Goal: Task Accomplishment & Management: Complete application form

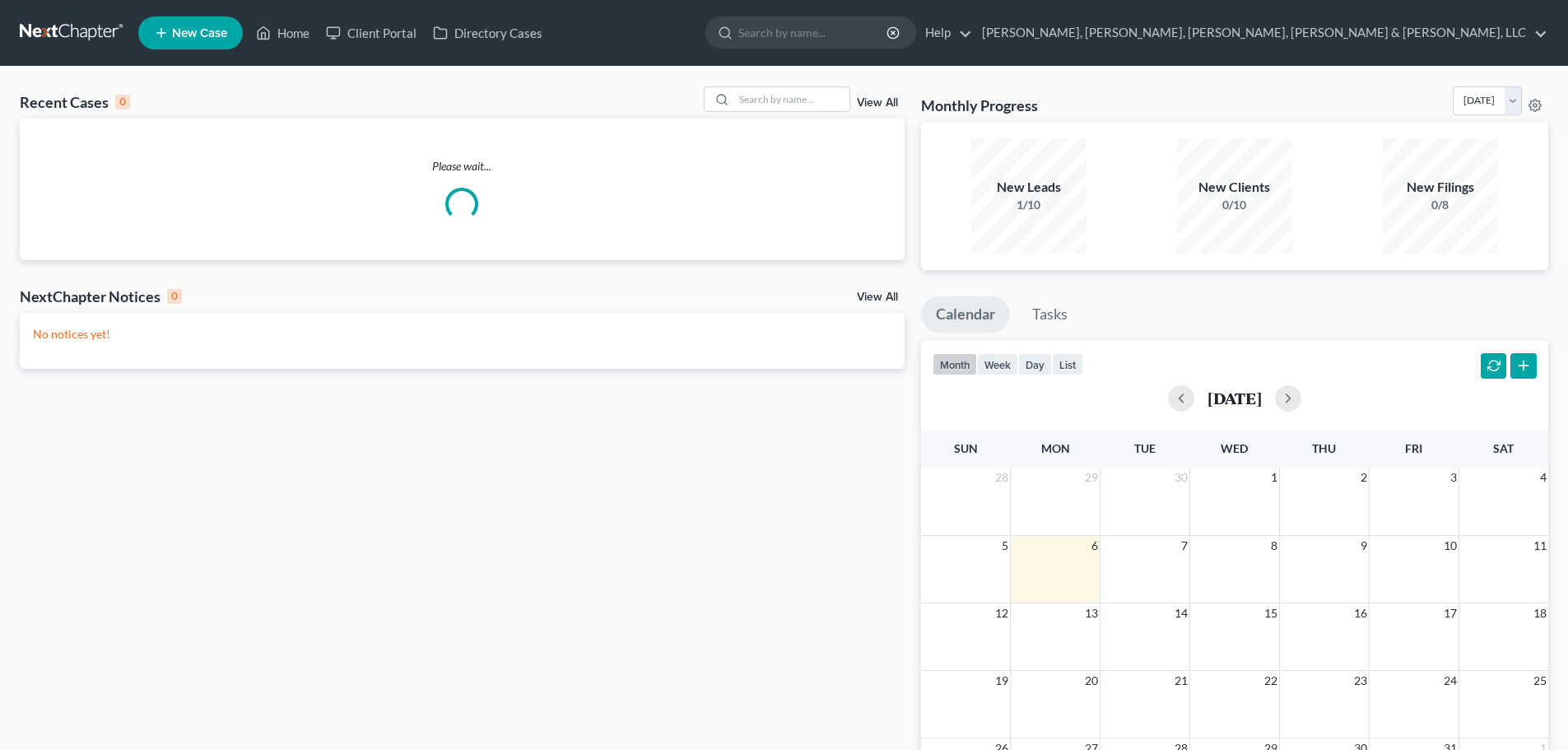
click at [218, 41] on link "New Case" at bounding box center [190, 33] width 105 height 33
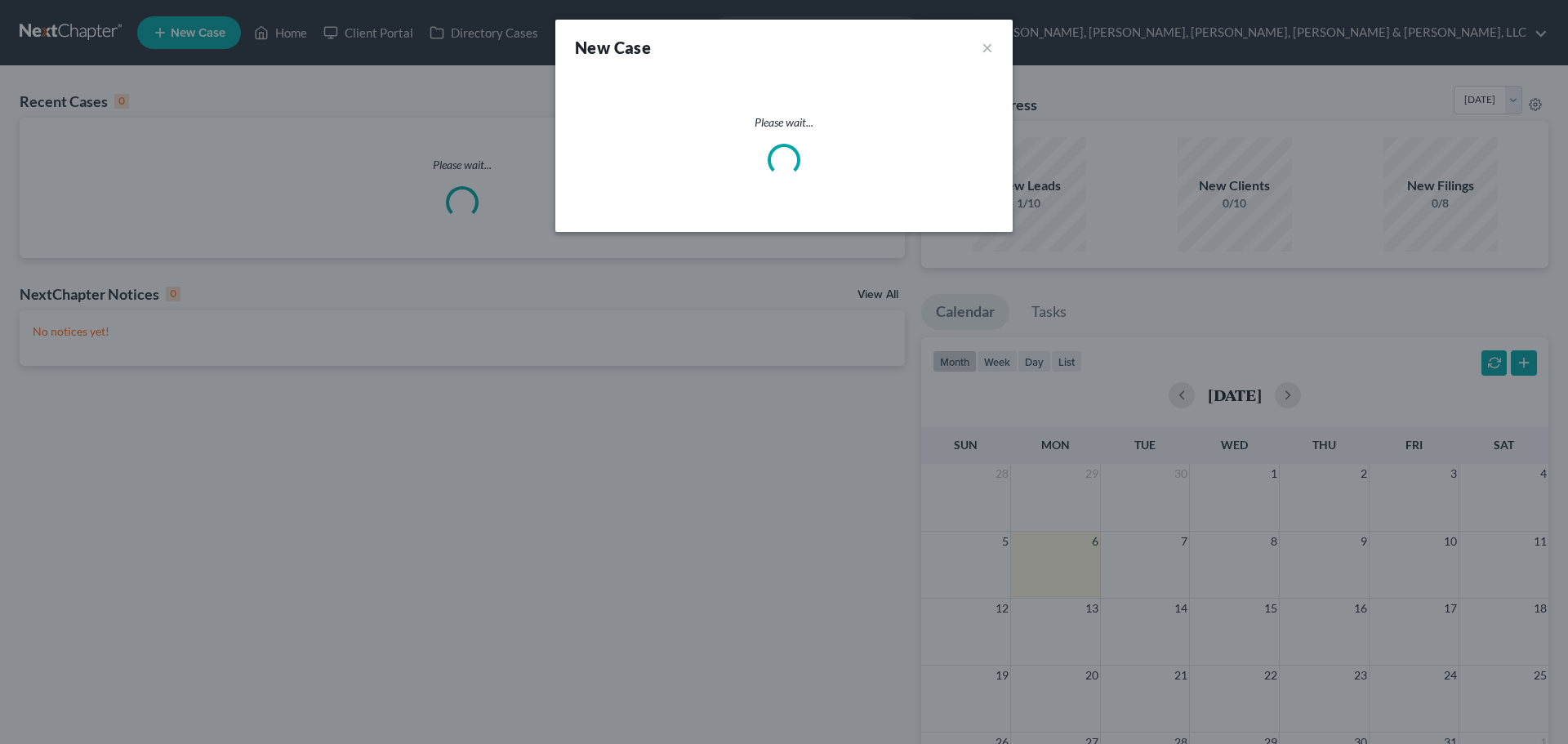
select select "19"
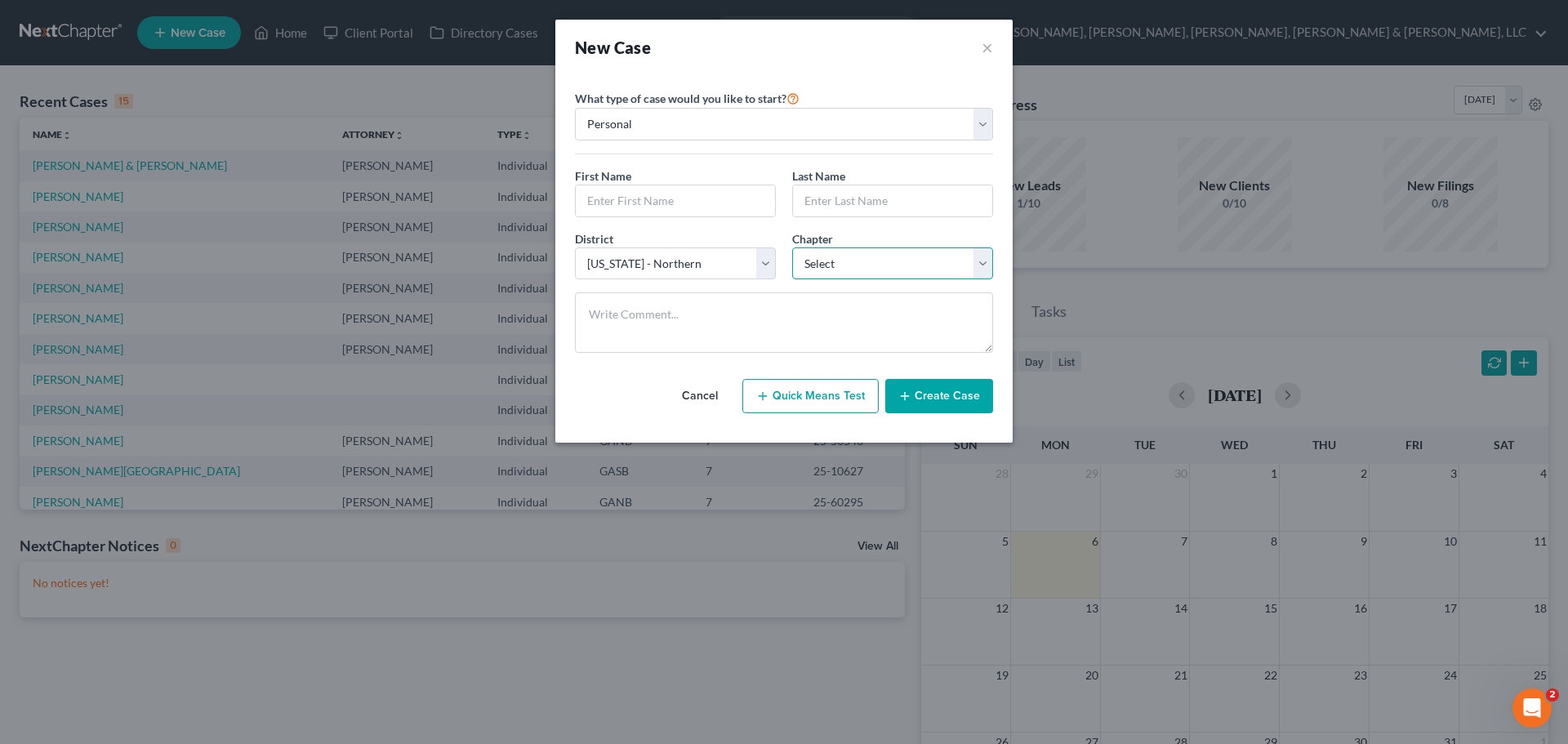
click at [822, 262] on select "Select 7 11 12 13" at bounding box center [893, 264] width 201 height 33
click at [825, 265] on select "Select 7 11 12 13" at bounding box center [893, 264] width 201 height 33
click at [897, 126] on select "Personal Business" at bounding box center [784, 124] width 418 height 33
click at [808, 398] on button "Quick Means Test" at bounding box center [810, 396] width 137 height 34
select select "10"
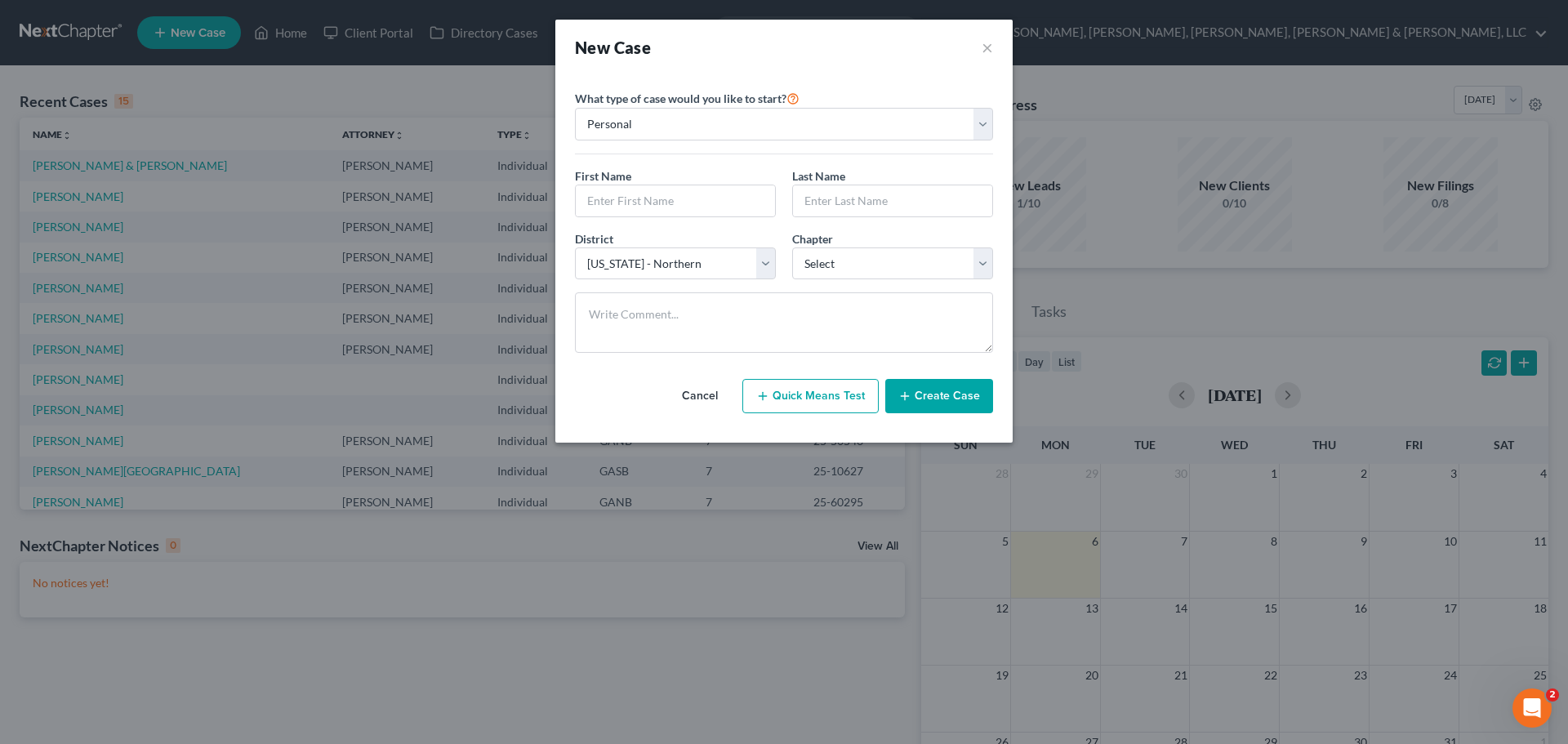
select select "0"
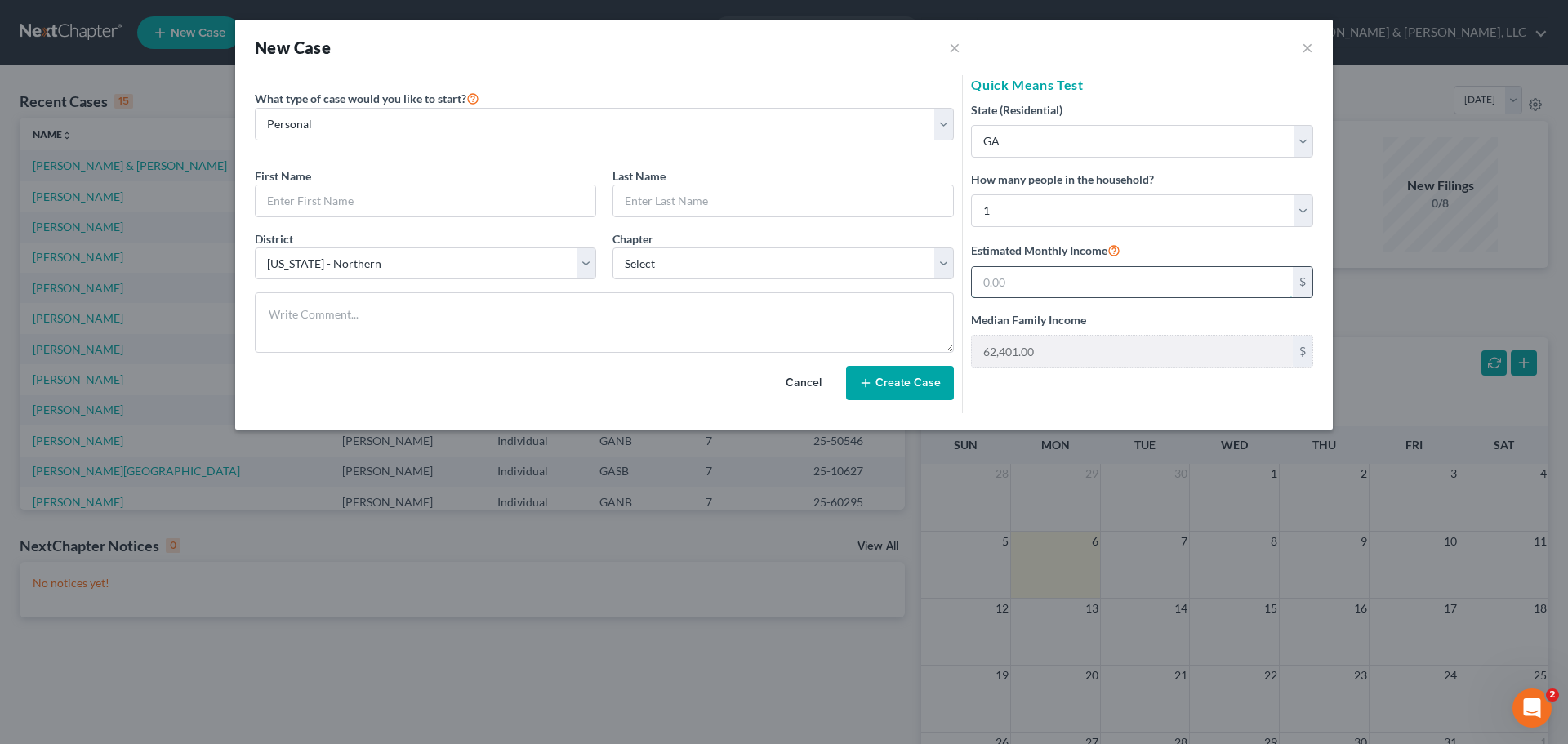
click at [1024, 270] on input "text" at bounding box center [1132, 283] width 321 height 31
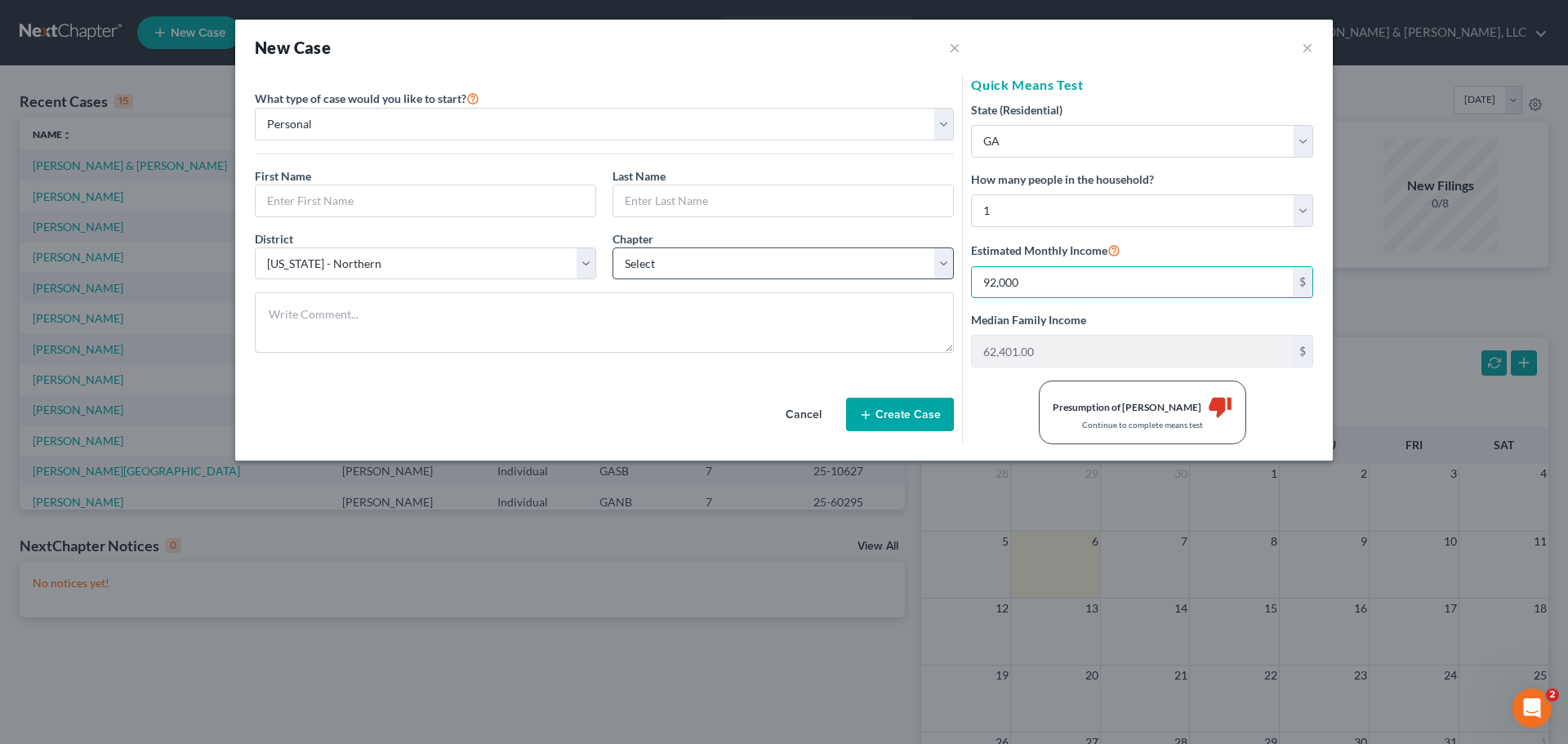
type input "92,000"
click at [850, 260] on select "Select 7 11 12 13" at bounding box center [784, 264] width 342 height 33
select select "0"
click at [613, 247] on select "Select 7 11 12 13" at bounding box center [784, 264] width 342 height 33
click at [1083, 218] on select "Select 1 2 3 4 5 6 7 8 9 10 11 12 13 14 15 16 17 18 19 20" at bounding box center [1142, 211] width 343 height 33
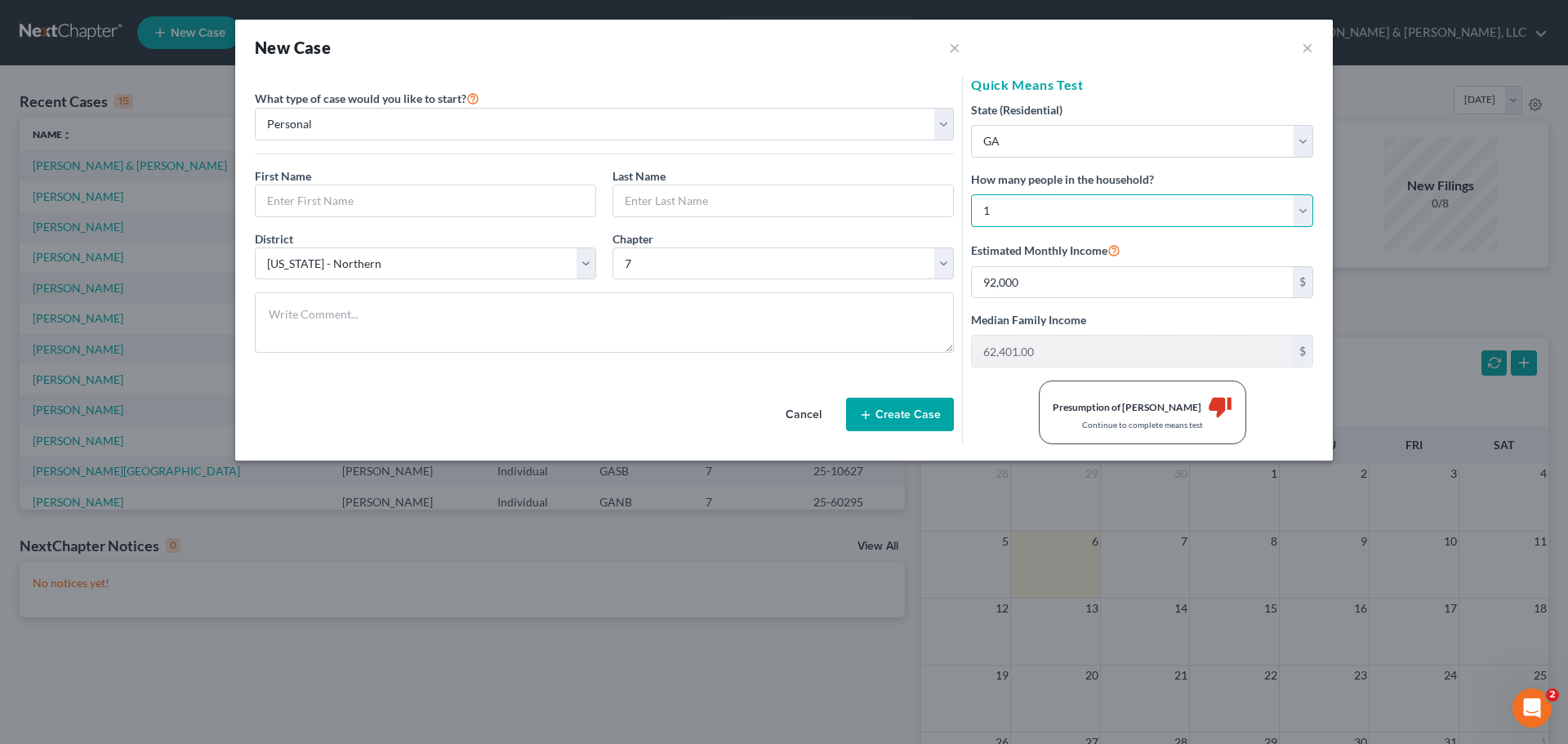
click at [1083, 218] on select "Select 1 2 3 4 5 6 7 8 9 10 11 12 13 14 15 16 17 18 19 20" at bounding box center [1142, 211] width 343 height 33
click at [1081, 141] on select "State [US_STATE] AK AR AZ CA CO CT DE DC [GEOGRAPHIC_DATA] [GEOGRAPHIC_DATA] GU…" at bounding box center [1142, 141] width 343 height 33
